Goal: Task Accomplishment & Management: Manage account settings

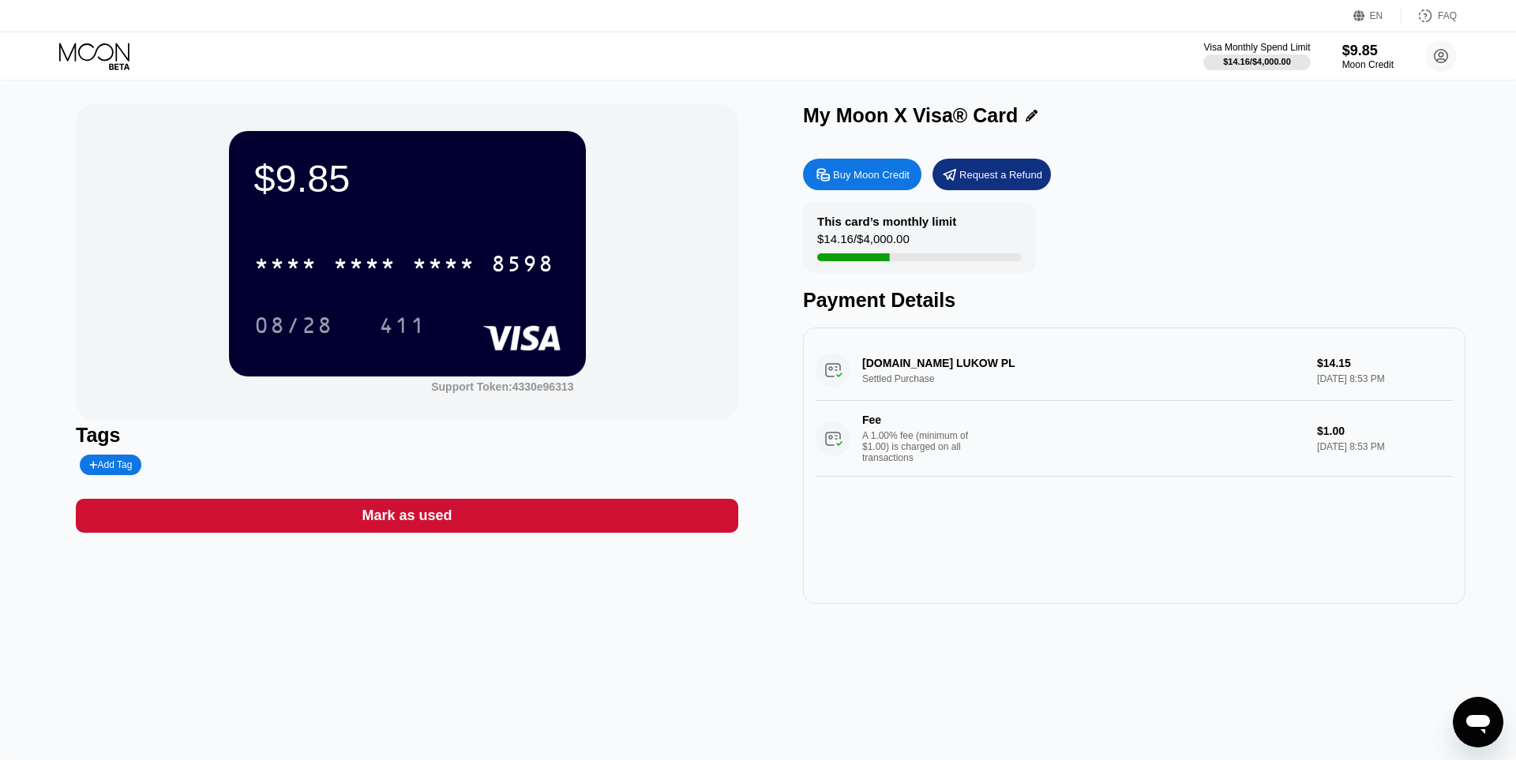
click at [1446, 66] on circle at bounding box center [1441, 56] width 32 height 32
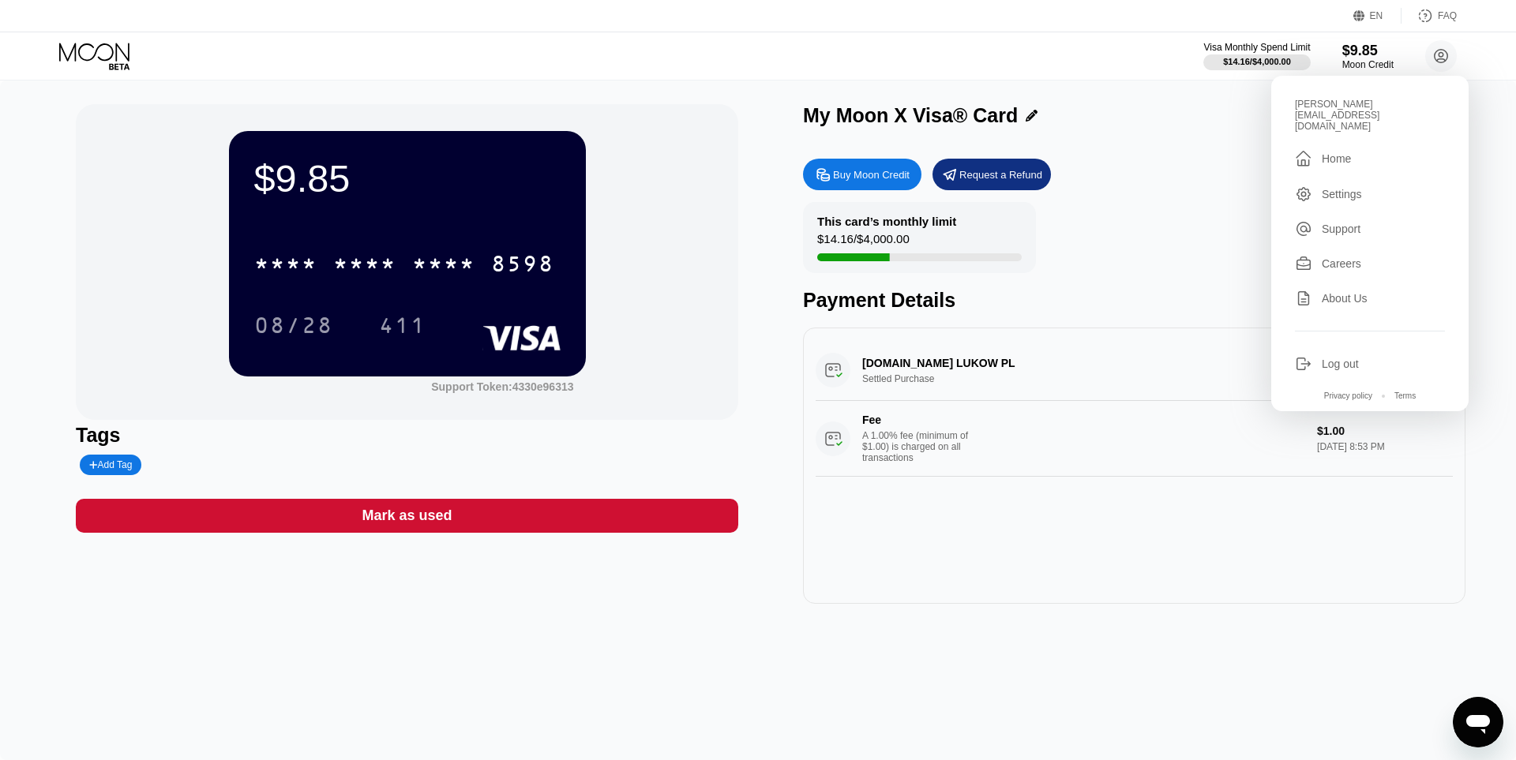
click at [1345, 188] on div "Settings" at bounding box center [1342, 194] width 40 height 13
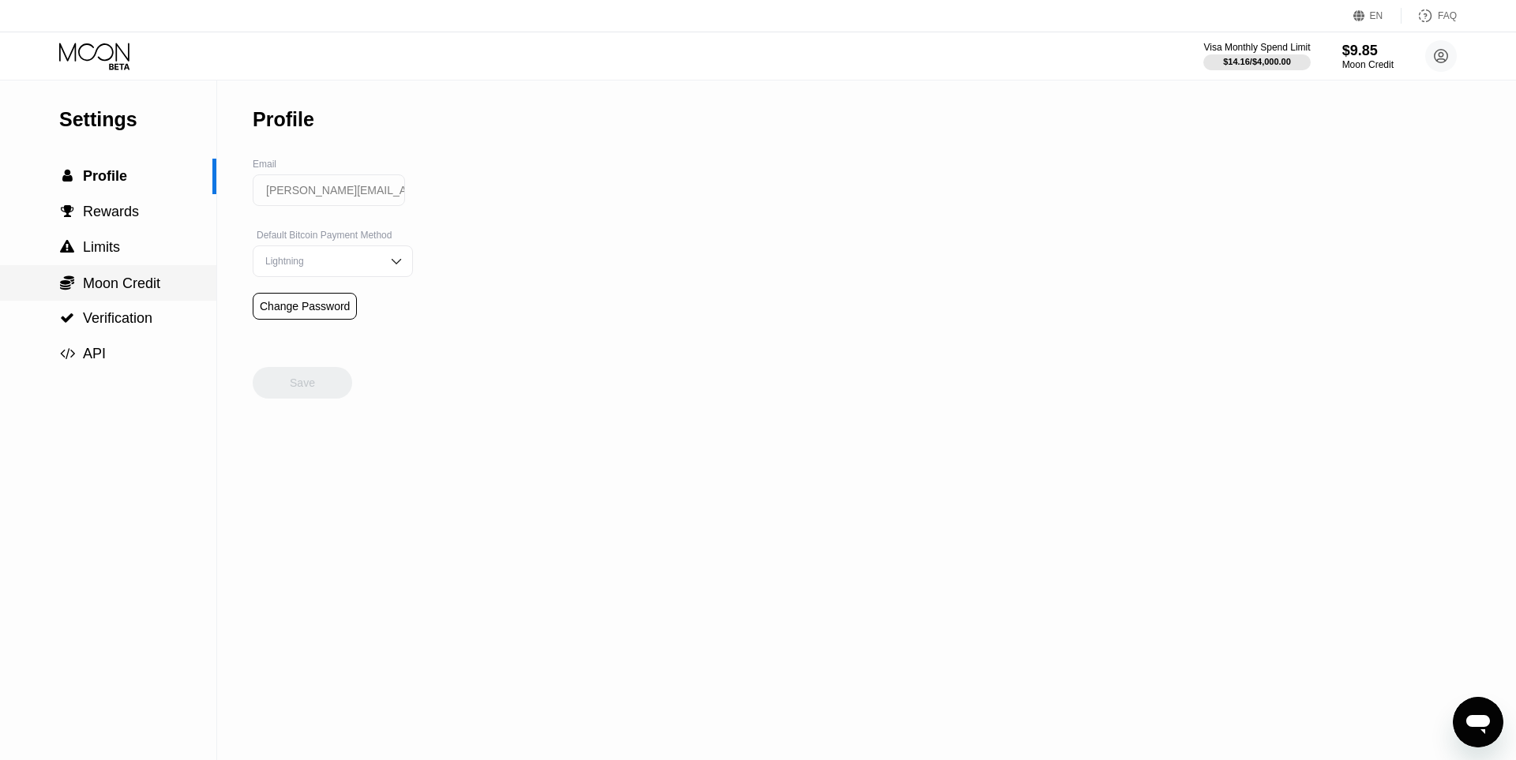
click at [163, 283] on div " Moon Credit" at bounding box center [108, 283] width 216 height 17
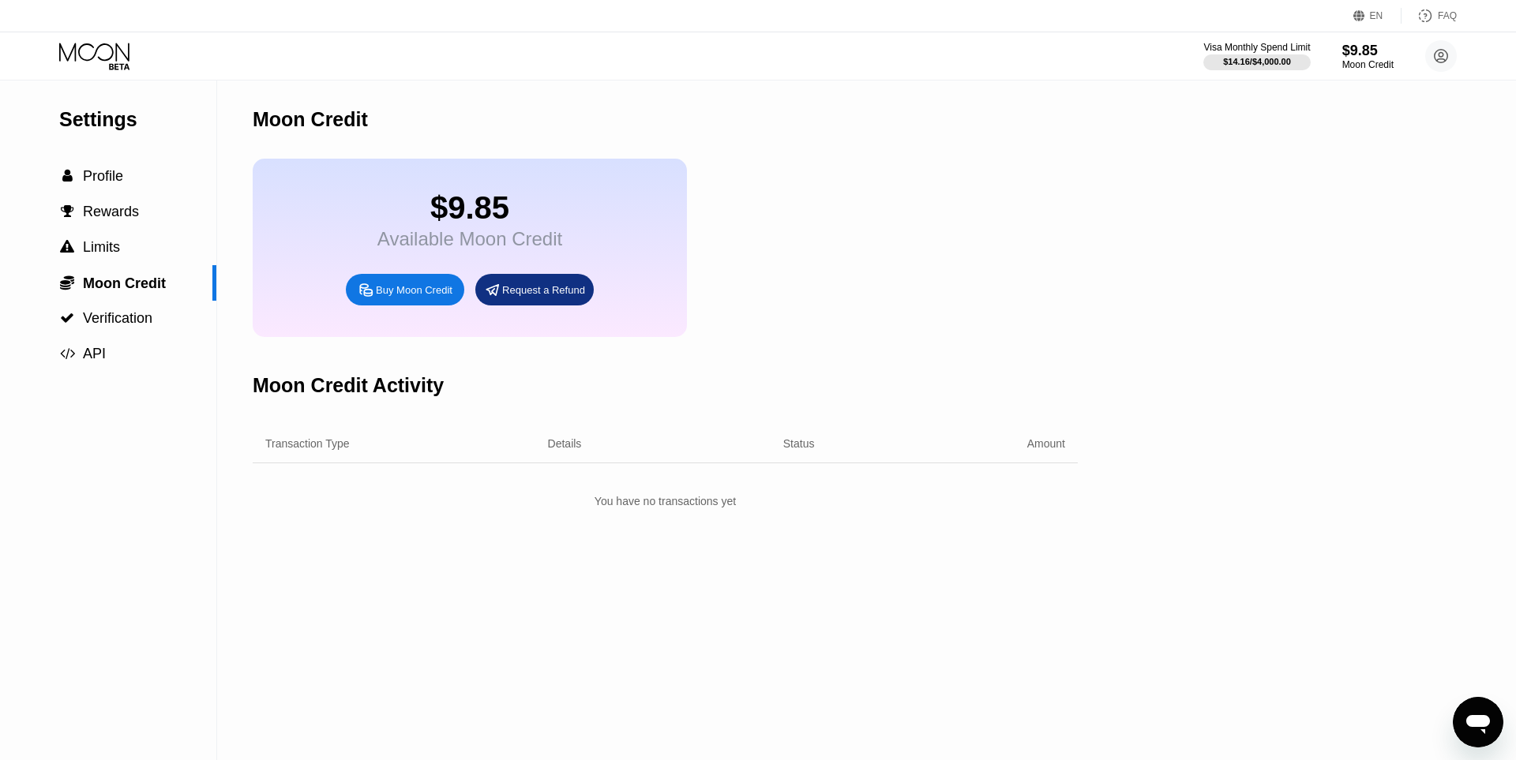
click at [683, 512] on div "You have no transactions yet" at bounding box center [665, 501] width 825 height 28
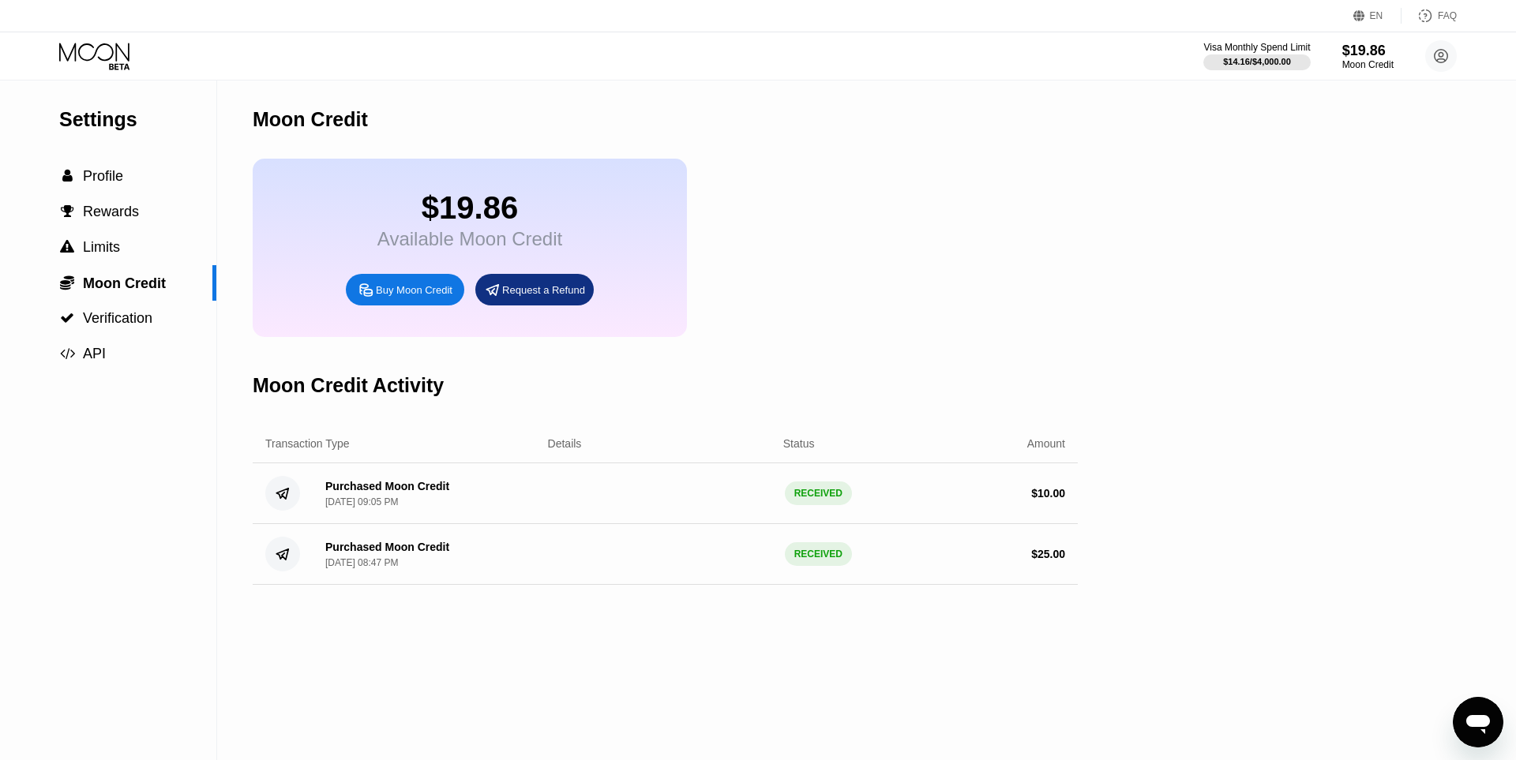
click at [117, 54] on icon at bounding box center [94, 52] width 70 height 18
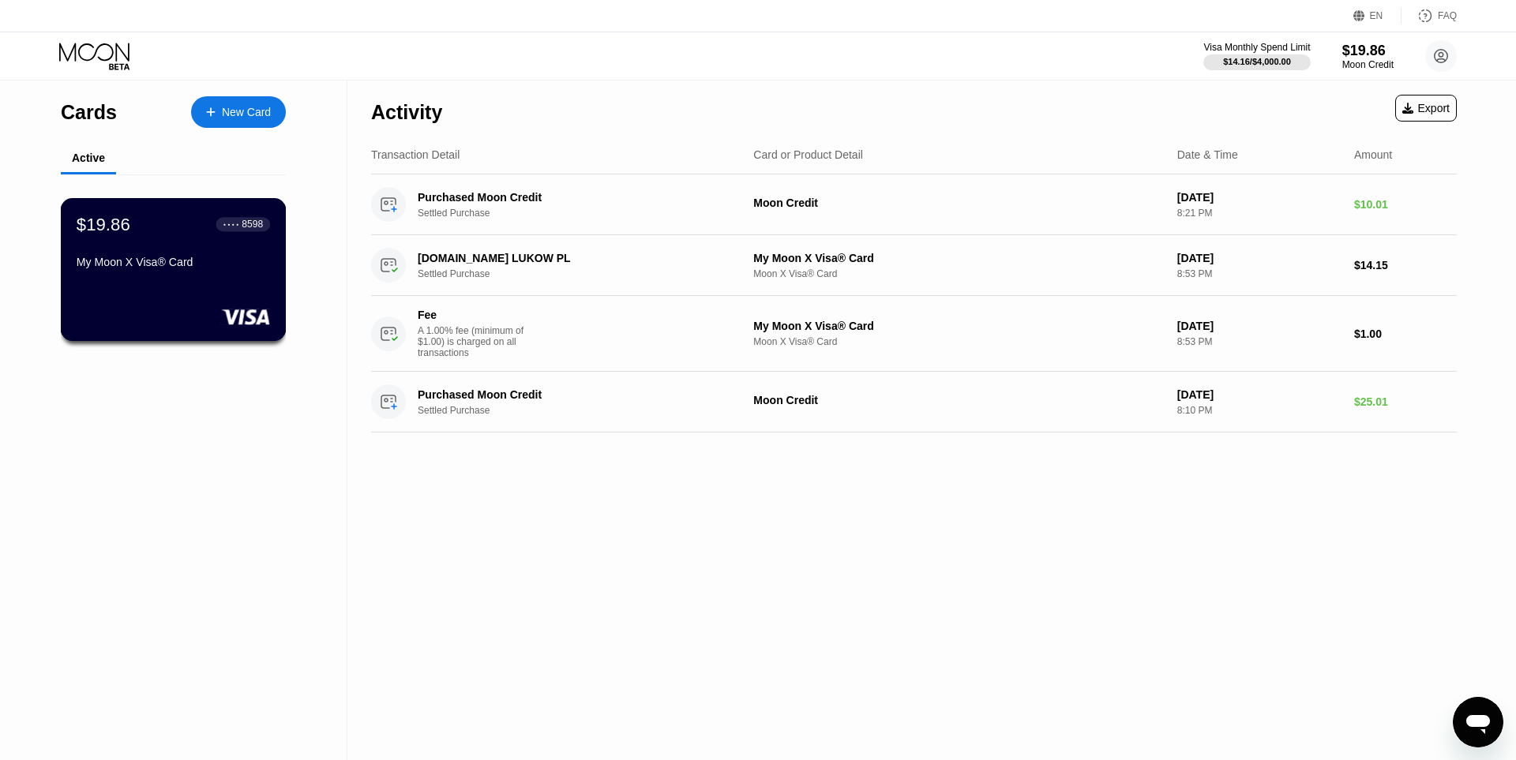
click at [160, 239] on div "$19.86 ● ● ● ● 8598 My Moon X Visa® Card" at bounding box center [173, 244] width 193 height 61
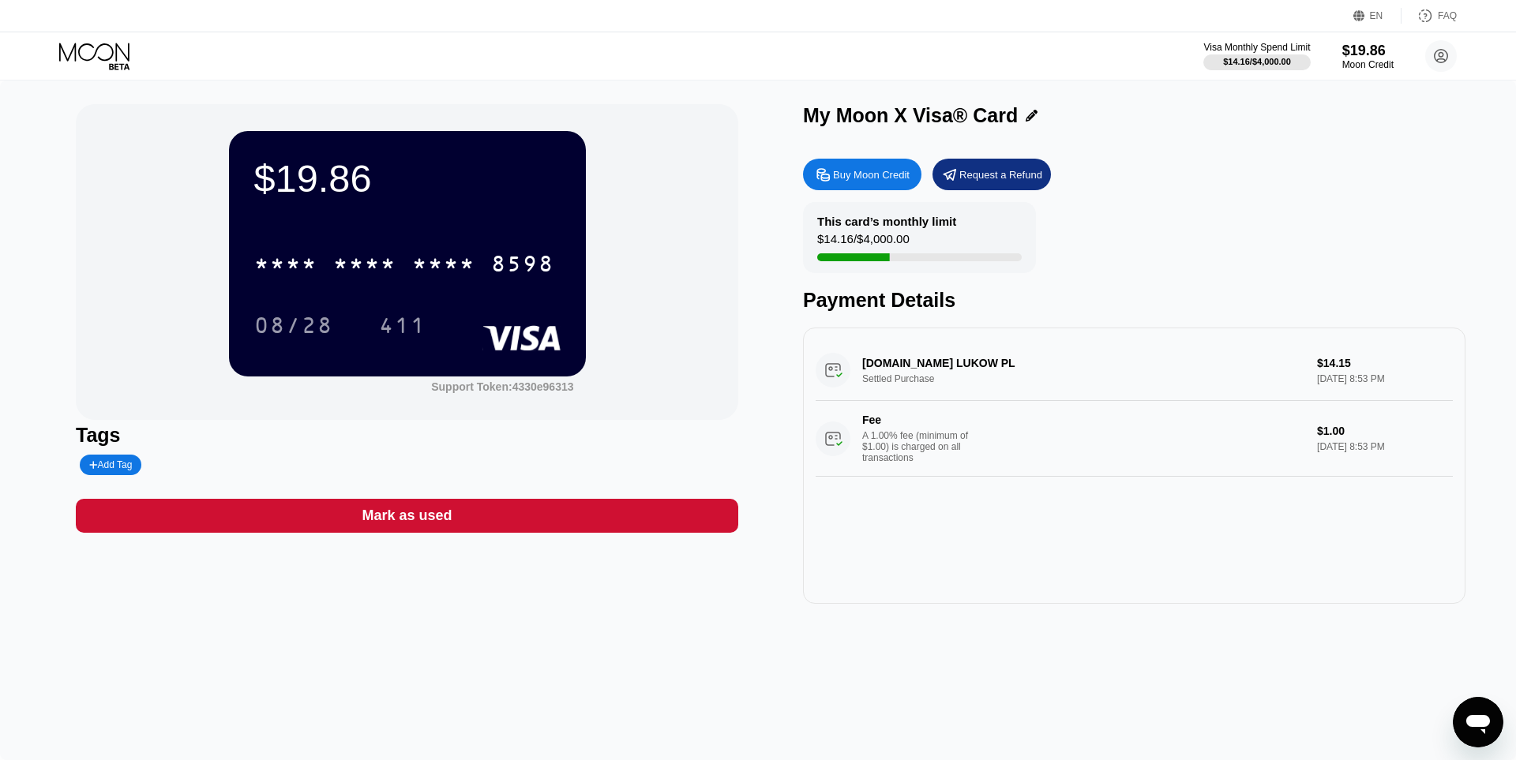
drag, startPoint x: 388, startPoint y: 107, endPoint x: 340, endPoint y: 122, distance: 50.4
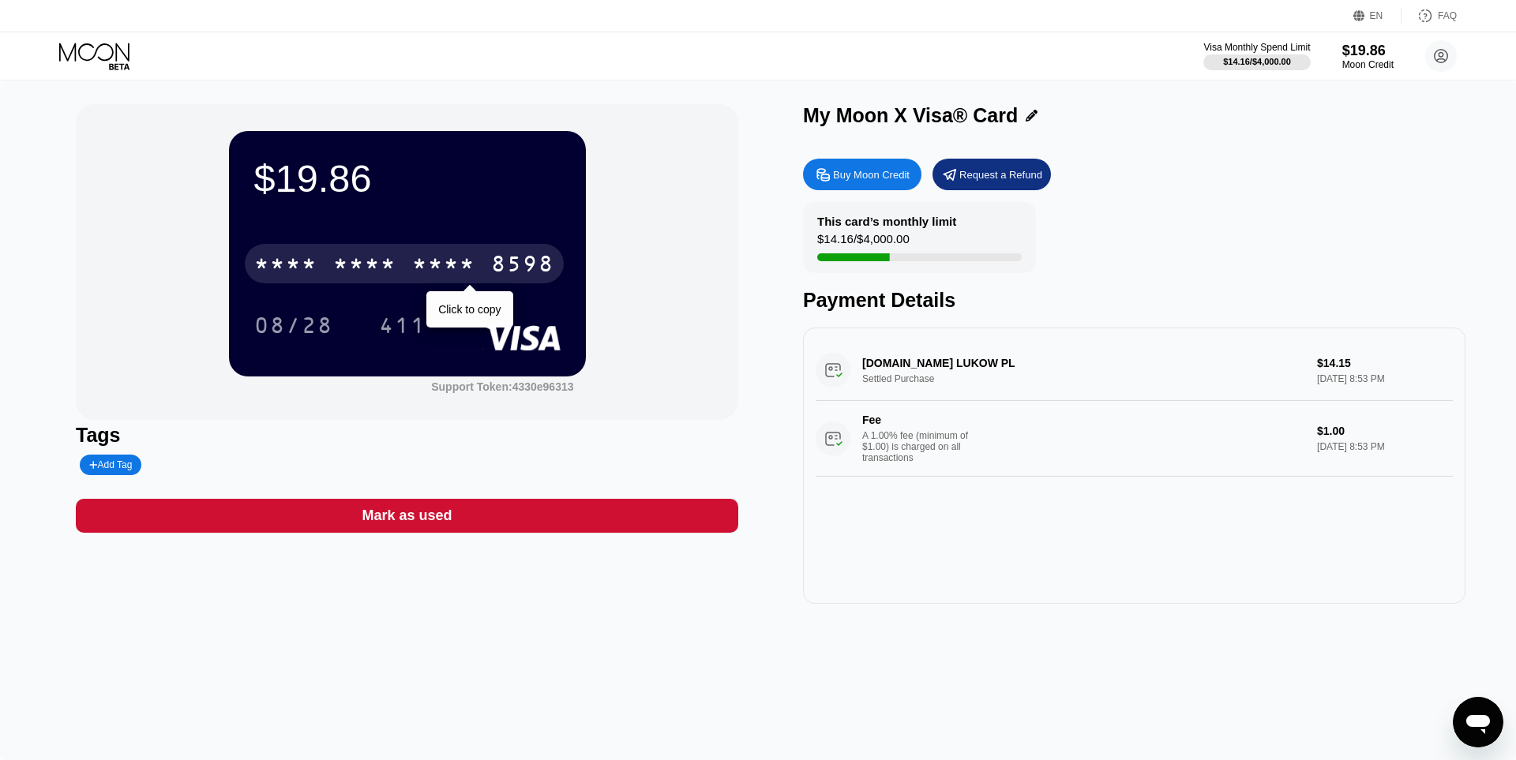
click at [366, 260] on div "* * * *" at bounding box center [364, 265] width 63 height 25
